Goal: Task Accomplishment & Management: Manage account settings

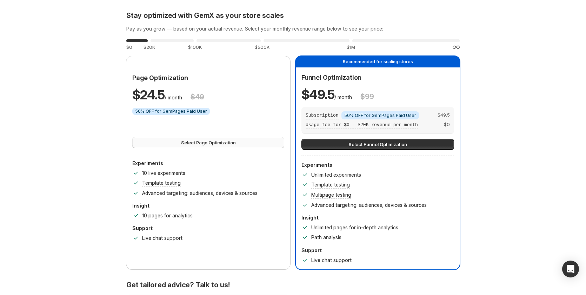
click at [201, 146] on span "Select Page Optimization" at bounding box center [208, 142] width 55 height 7
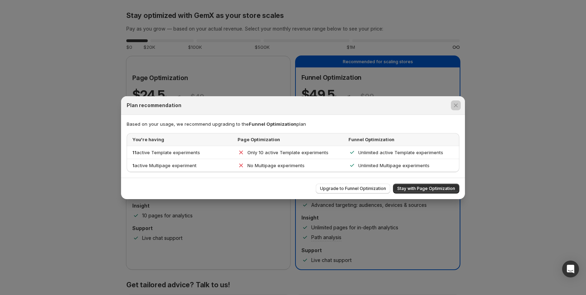
click at [69, 210] on div at bounding box center [293, 147] width 586 height 295
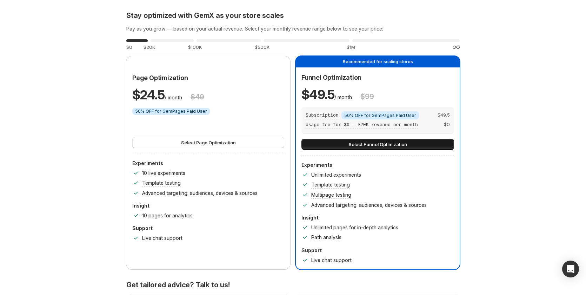
click at [358, 143] on span "Select Funnel Optimization" at bounding box center [378, 144] width 59 height 7
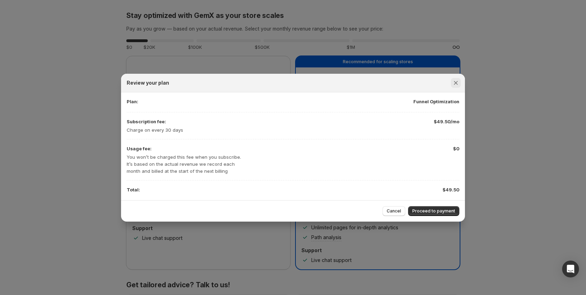
click at [457, 81] on icon "Close" at bounding box center [455, 82] width 7 height 7
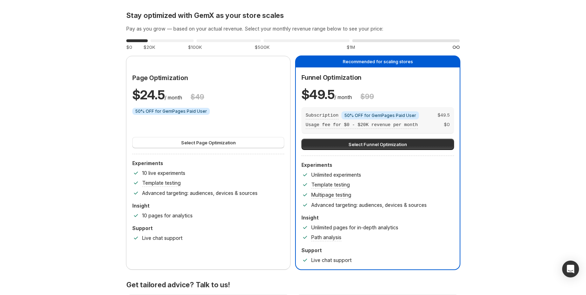
click at [403, 40] on div "0 %" at bounding box center [405, 40] width 107 height 3
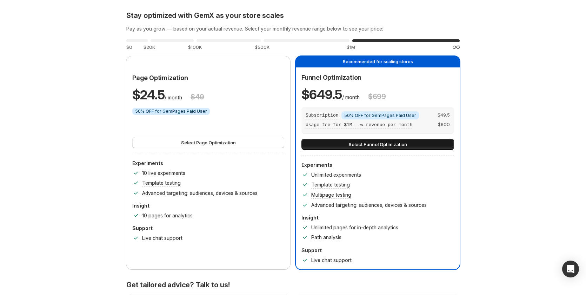
click at [427, 146] on button "Select Funnel Optimization" at bounding box center [377, 144] width 153 height 11
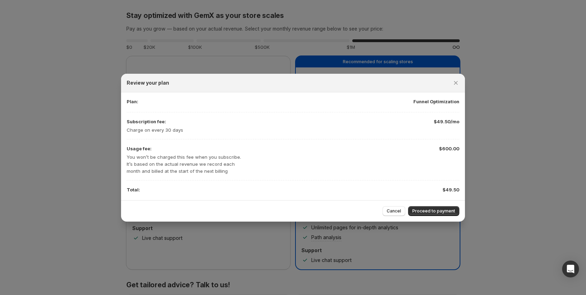
click at [77, 161] on div at bounding box center [293, 147] width 586 height 295
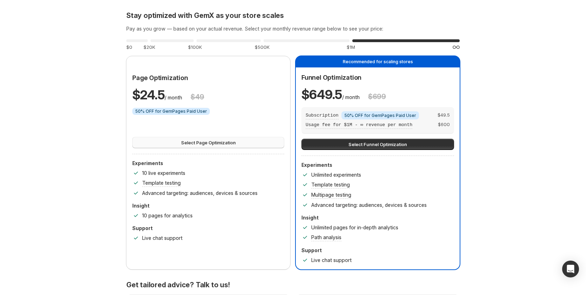
click at [216, 146] on span "Select Page Optimization" at bounding box center [208, 142] width 55 height 7
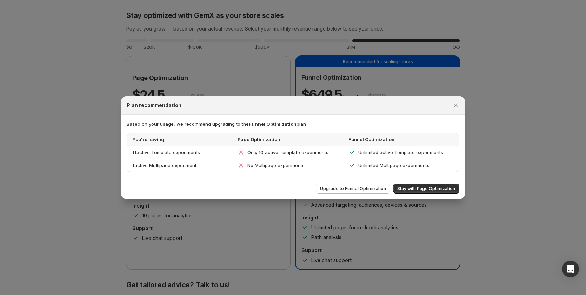
click at [144, 107] on h2 "Plan recommendation" at bounding box center [154, 105] width 55 height 7
click at [230, 115] on div "Based on your usage, we recommend upgrading to the Funnel Optimization plan You…" at bounding box center [293, 146] width 344 height 63
click at [249, 125] on span "Funnel Optimization" at bounding box center [273, 124] width 48 height 6
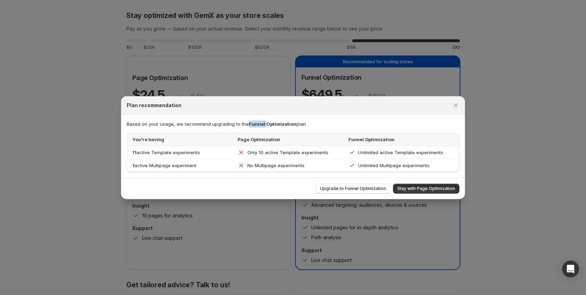
click at [249, 125] on span "Funnel Optimization" at bounding box center [273, 124] width 48 height 6
click at [343, 125] on p "Based on your usage, we recommend upgrading to the Funnel Optimization plan" at bounding box center [293, 123] width 333 height 7
click at [434, 189] on span "Stay with Page Optimization" at bounding box center [426, 189] width 58 height 6
